Goal: Task Accomplishment & Management: Manage account settings

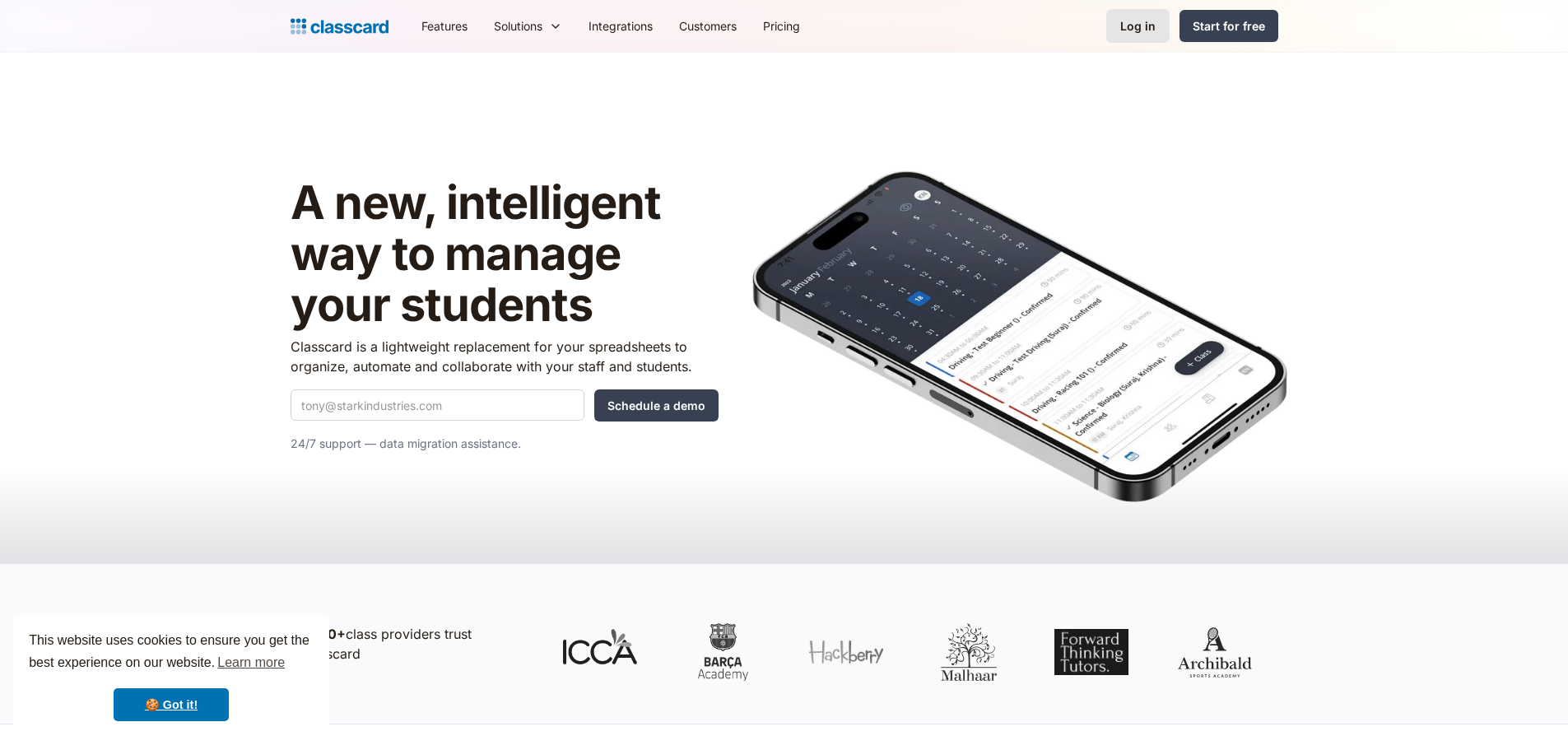
click at [1154, 30] on div "Log in" at bounding box center [1138, 26] width 36 height 17
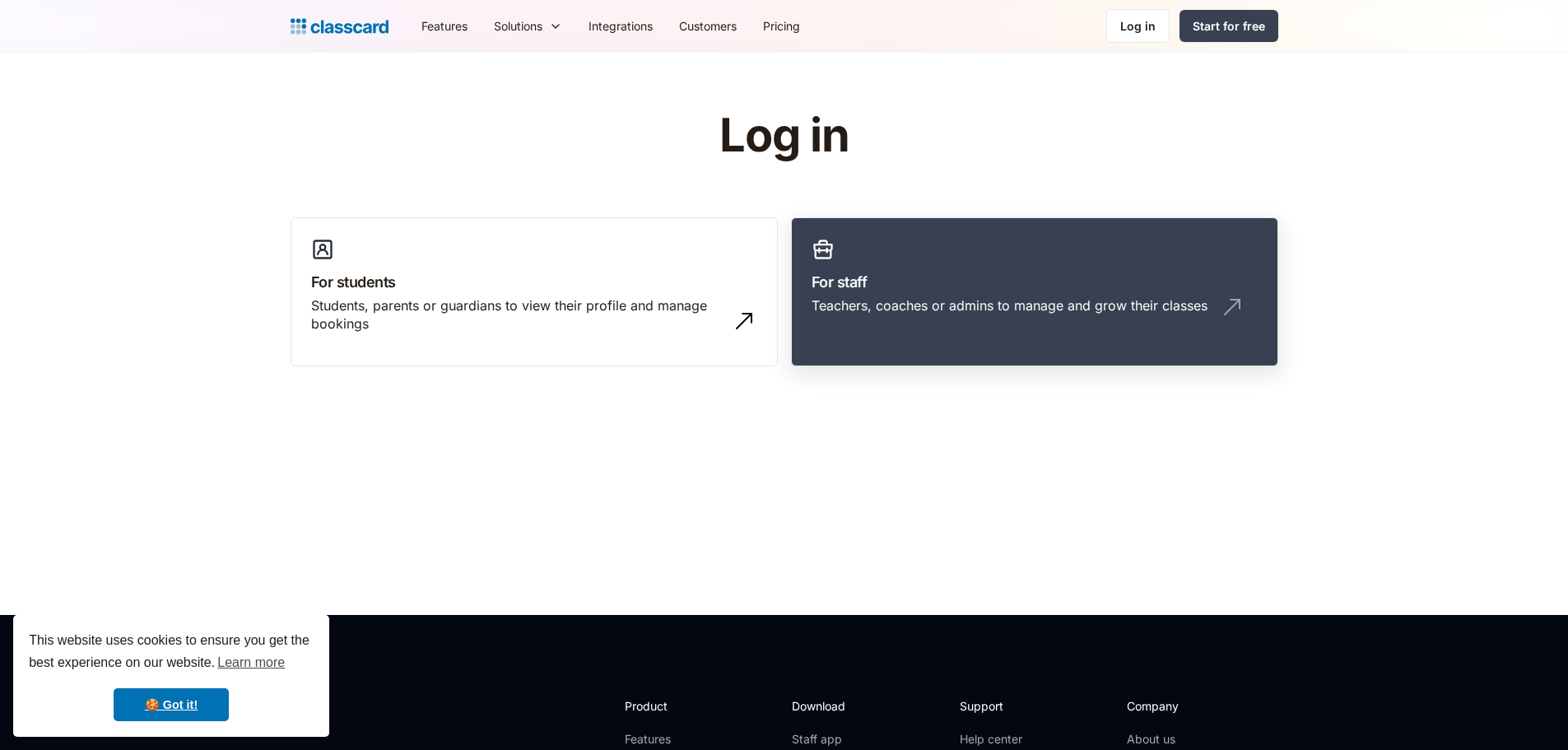
click at [967, 300] on div "Teachers, coaches or admins to manage and grow their classes" at bounding box center [1009, 305] width 396 height 18
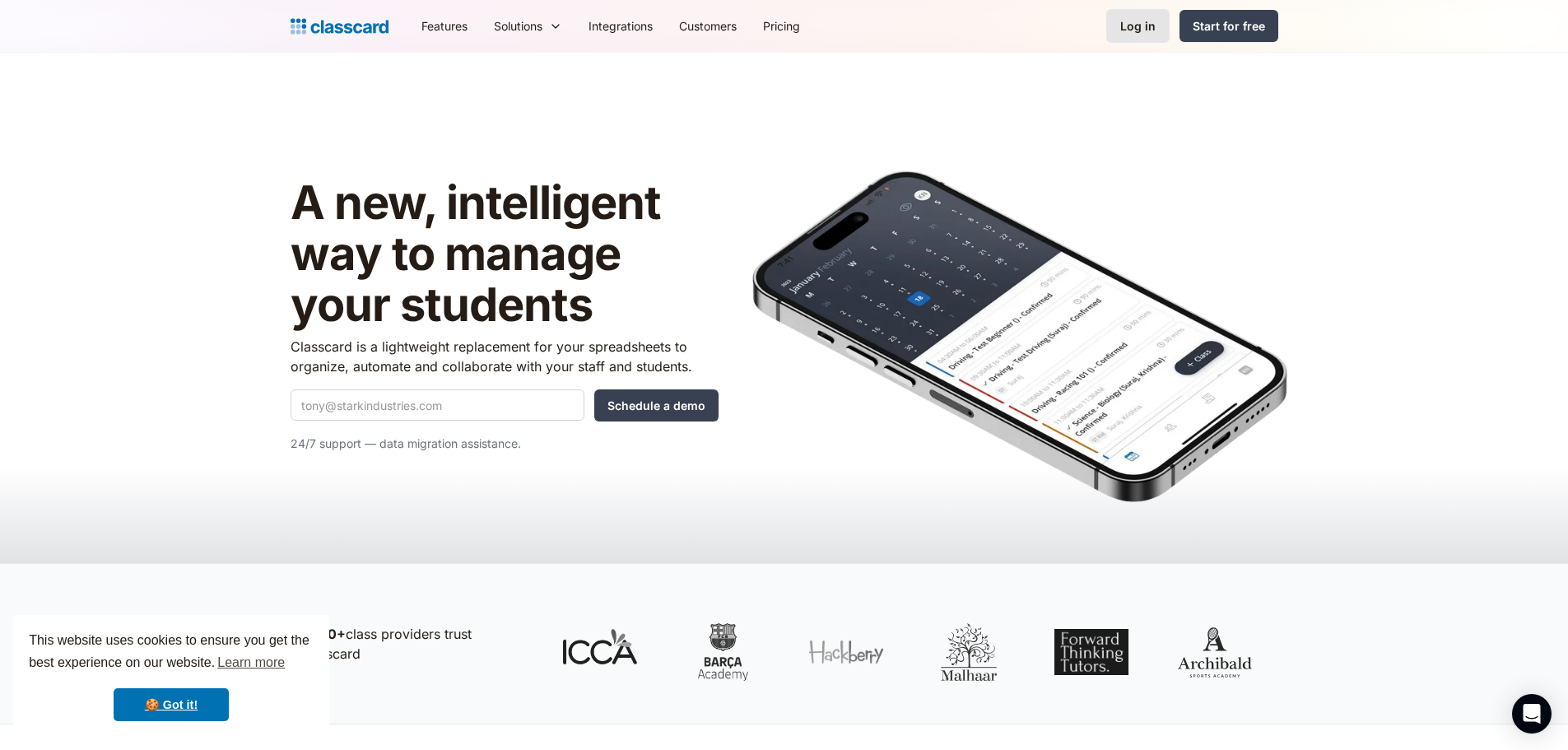
click at [1127, 35] on link "Log in" at bounding box center [1138, 25] width 64 height 34
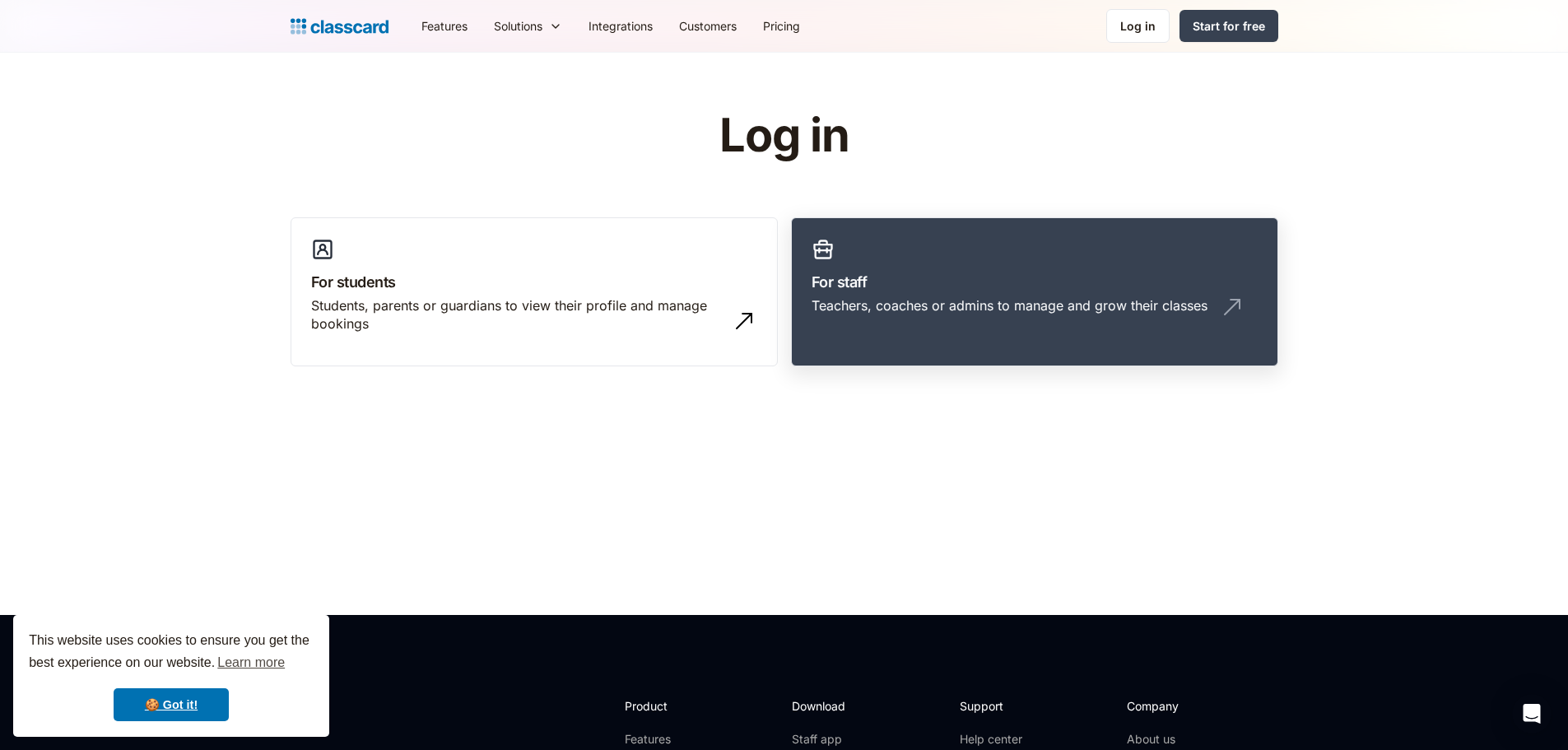
click at [1001, 310] on div "Teachers, coaches or admins to manage and grow their classes" at bounding box center [1009, 305] width 396 height 18
